Goal: Task Accomplishment & Management: Use online tool/utility

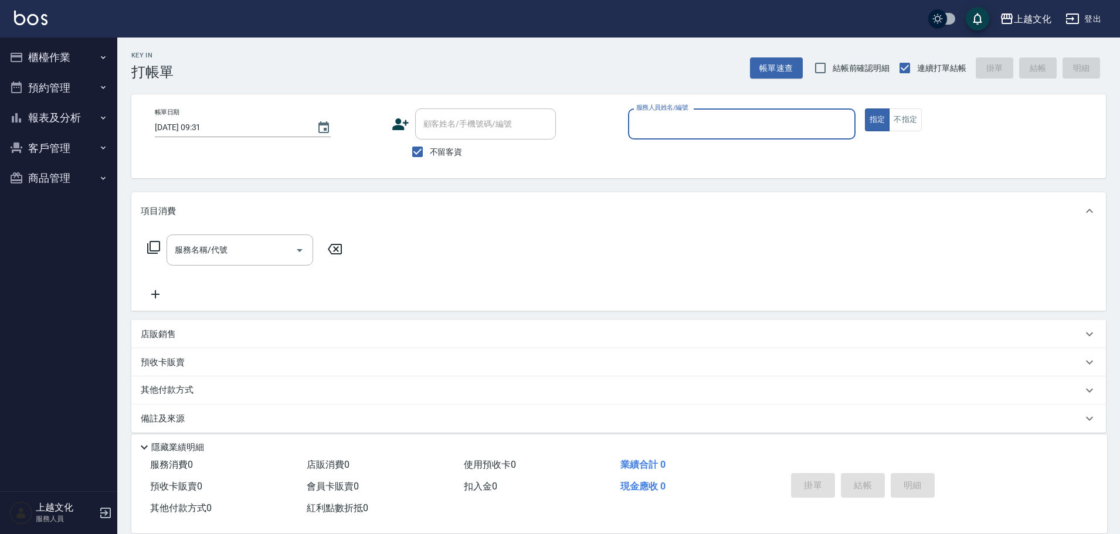
click at [48, 56] on button "櫃檯作業" at bounding box center [59, 57] width 108 height 30
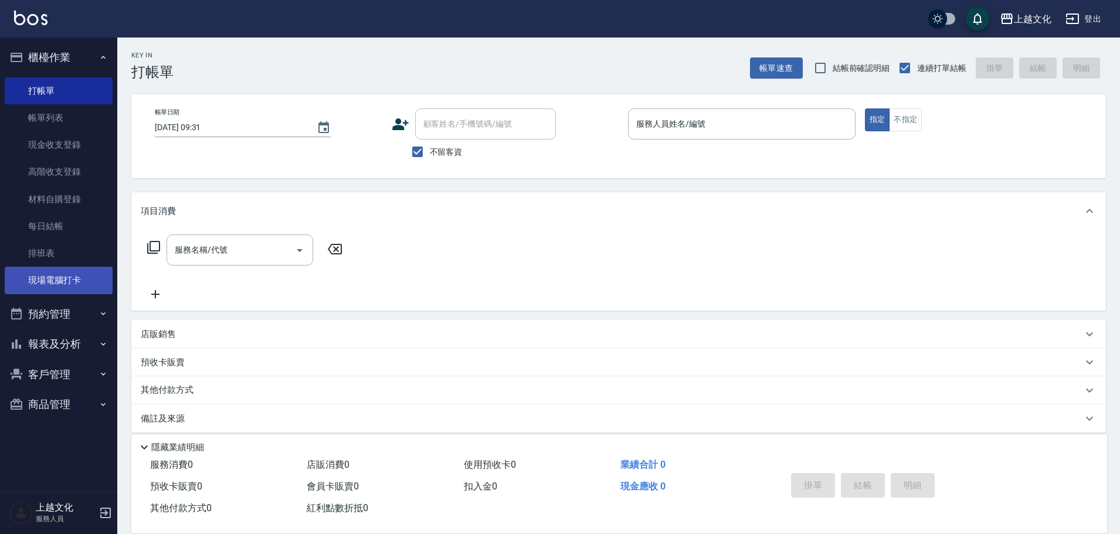
click at [72, 281] on link "現場電腦打卡" at bounding box center [59, 280] width 108 height 27
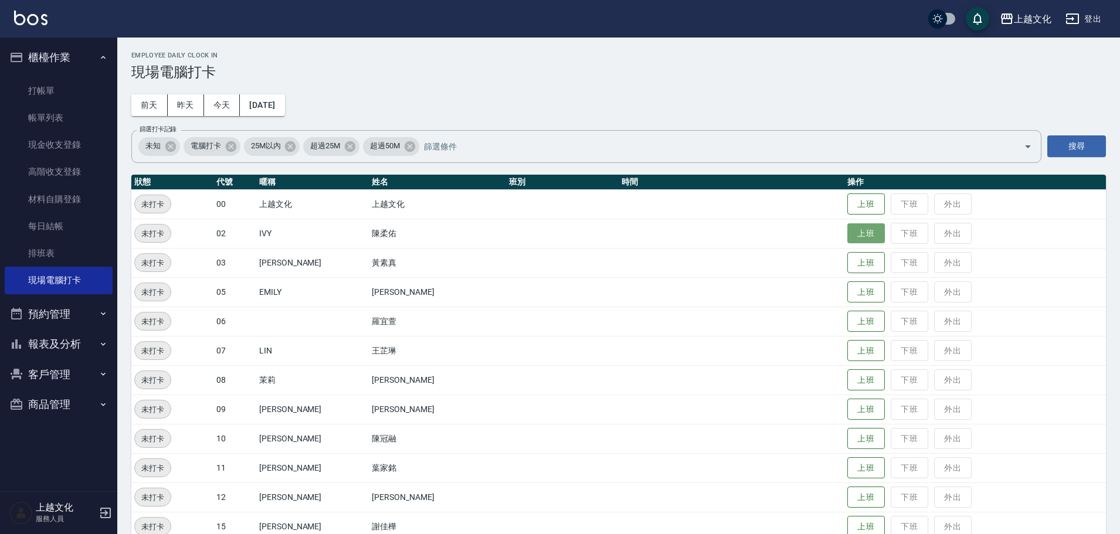
click at [851, 230] on button "上班" at bounding box center [866, 233] width 38 height 21
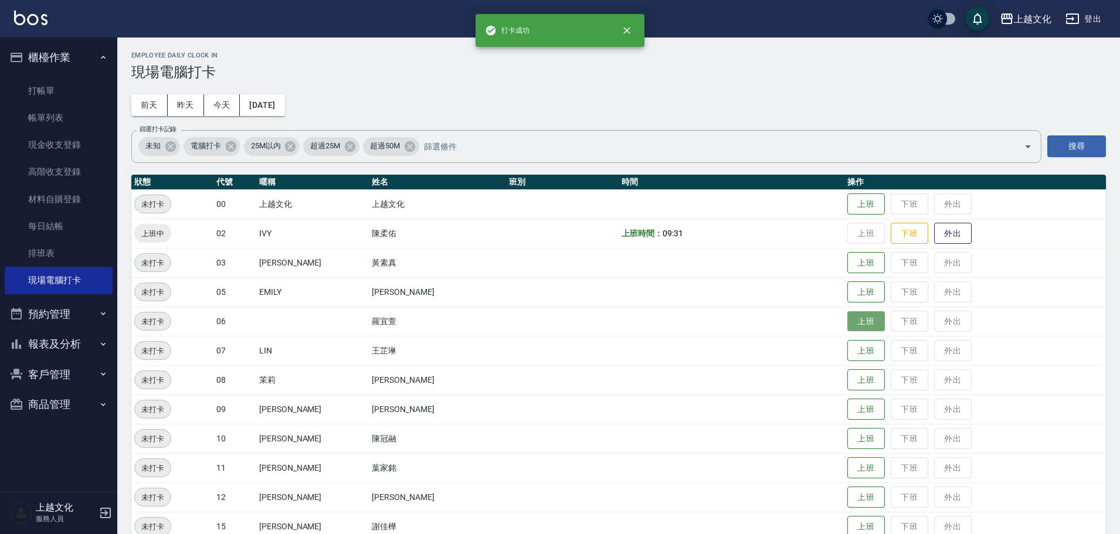
click at [855, 317] on button "上班" at bounding box center [866, 321] width 38 height 21
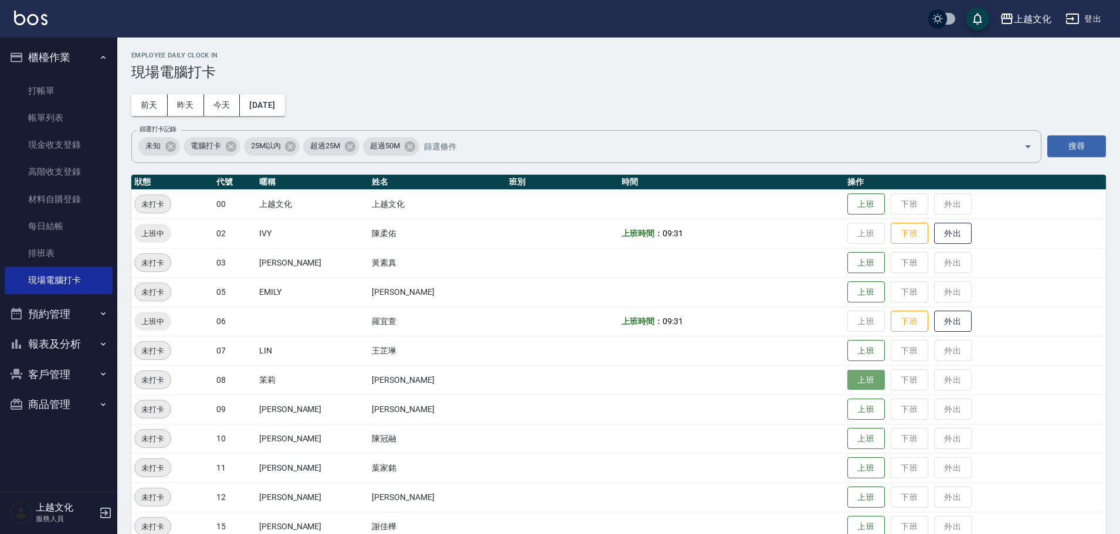
click at [847, 378] on button "上班" at bounding box center [866, 380] width 38 height 21
click at [852, 347] on button "上班" at bounding box center [866, 351] width 38 height 21
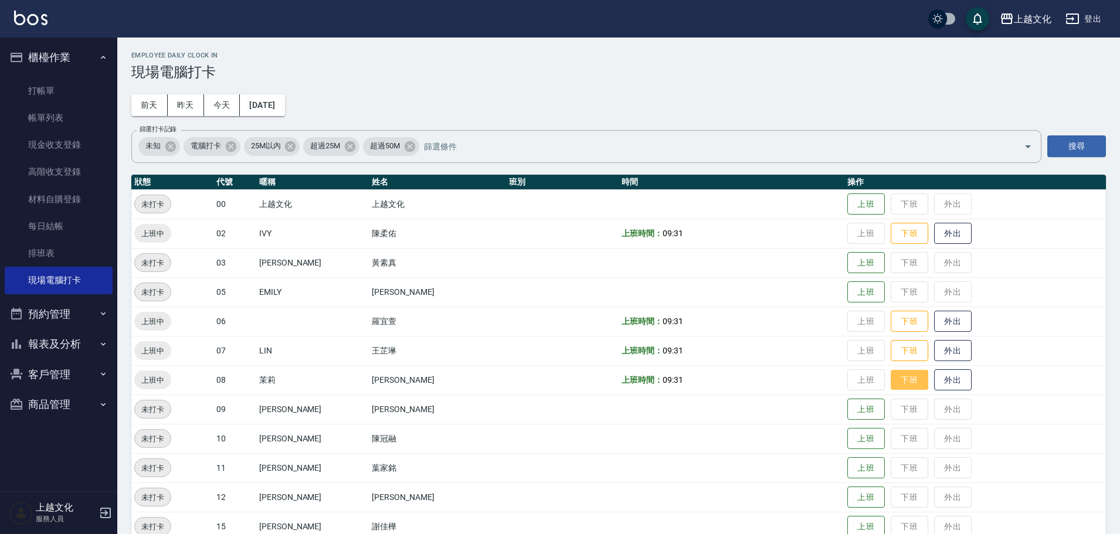
click at [898, 388] on button "下班" at bounding box center [909, 380] width 38 height 21
click at [854, 474] on button "上班" at bounding box center [866, 468] width 38 height 21
